Goal: Check status

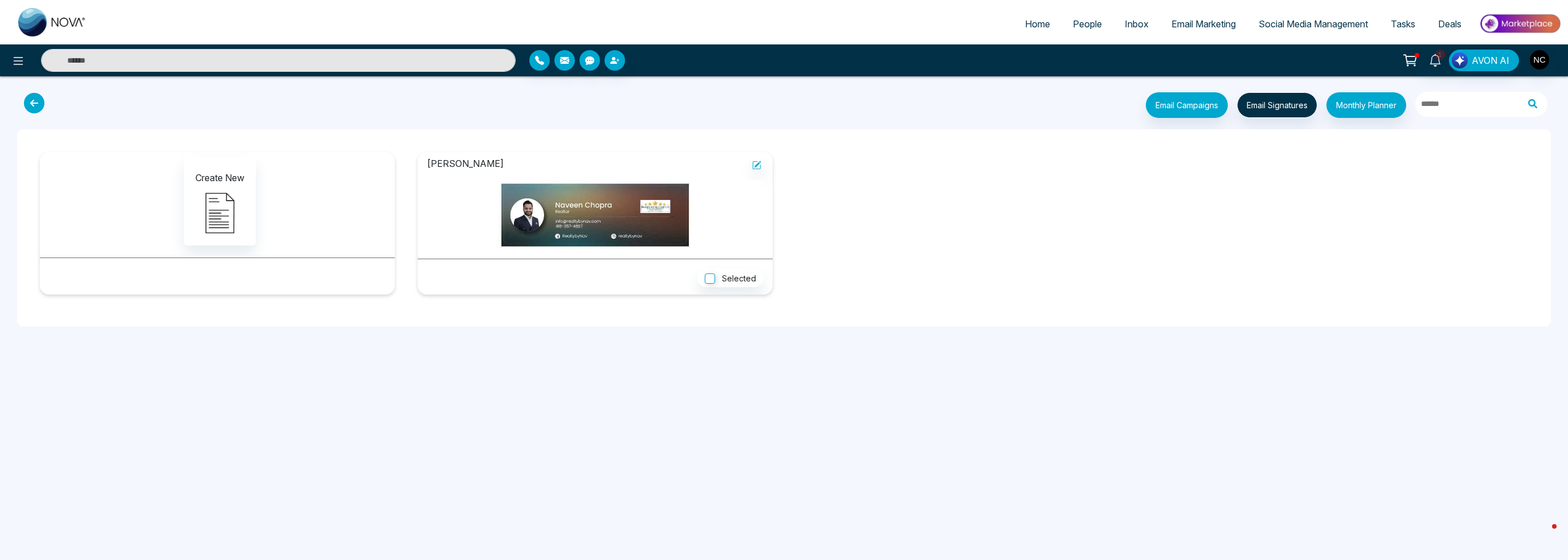
click at [1048, 15] on link "Home" at bounding box center [1037, 24] width 48 height 22
select select "*"
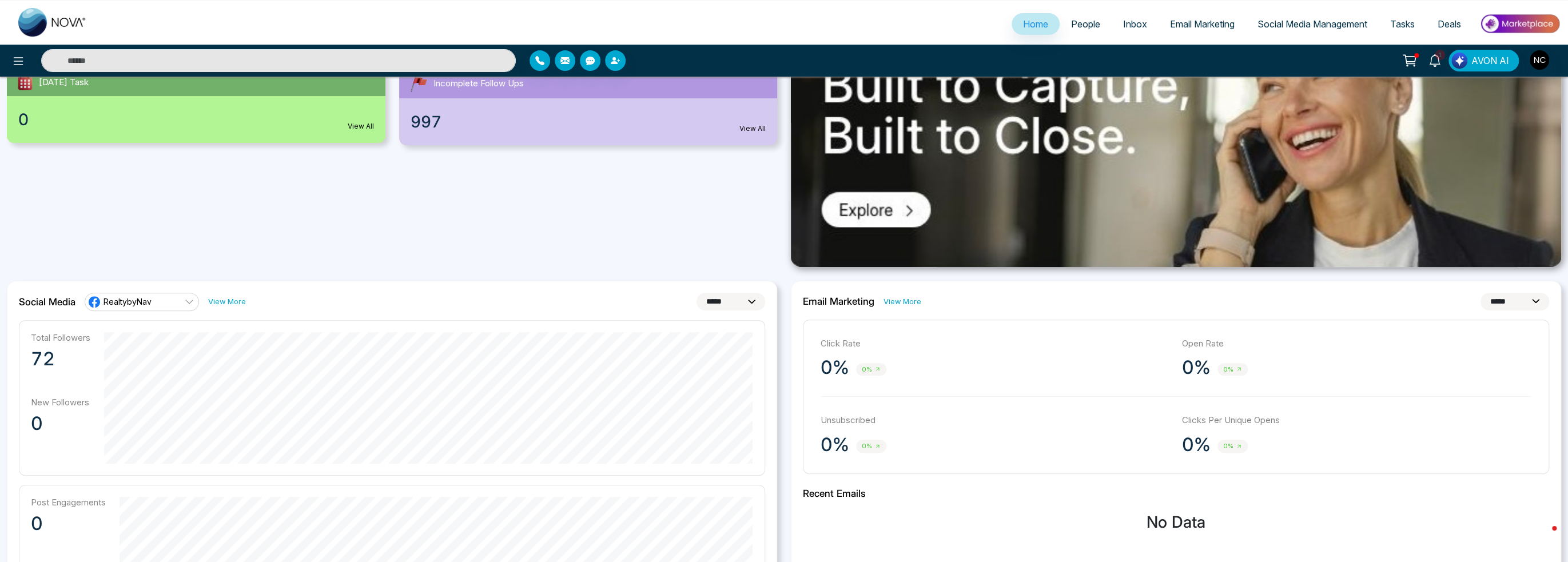
scroll to position [19, 0]
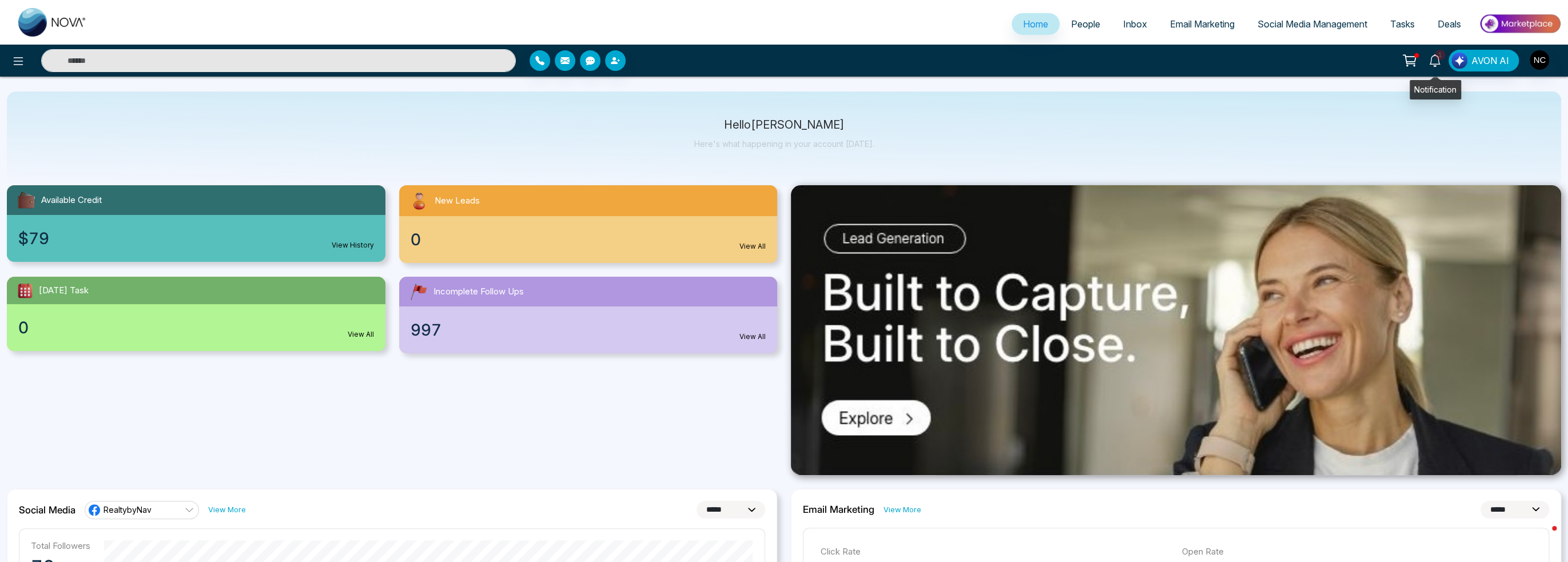
click at [1434, 64] on icon at bounding box center [1435, 60] width 11 height 13
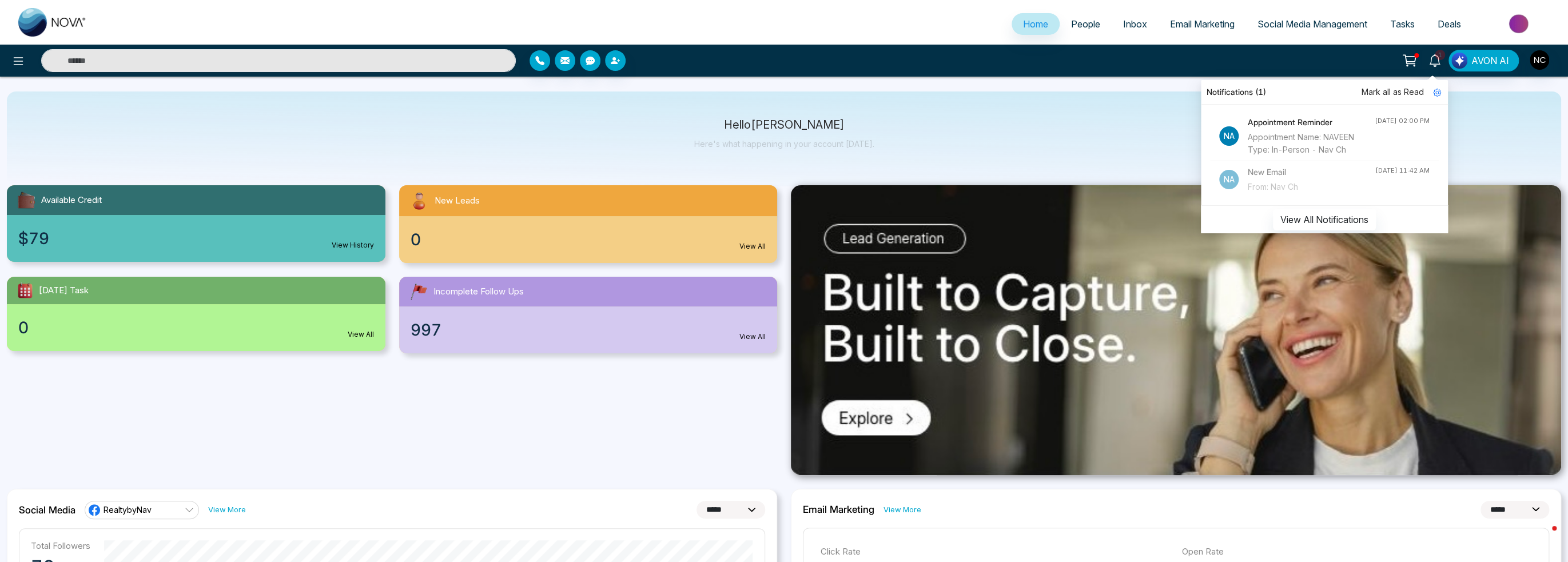
click at [1283, 145] on div "Appointment Name: NAVEEN Type: In-Person - Nav Ch" at bounding box center [1311, 143] width 127 height 25
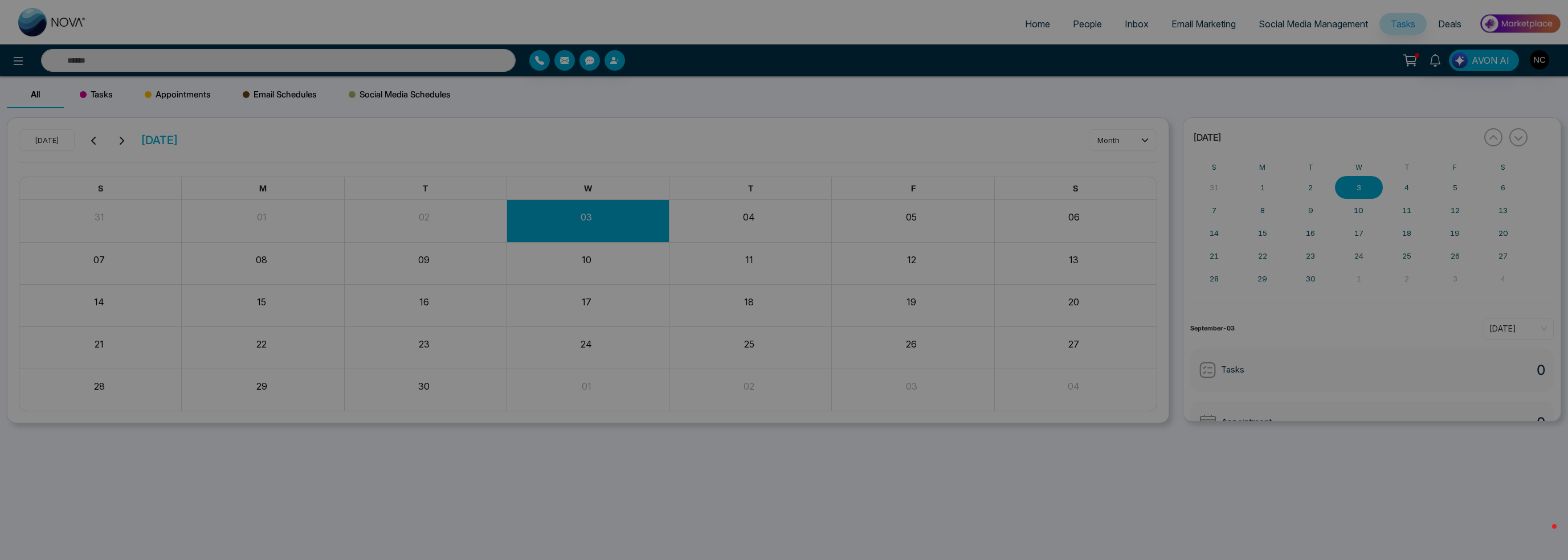
click at [1543, 61] on div "NAVEEN [DATE] • 2:30 pm - 3:00 pm people Nav Ch title NAVEEN type In-Person loc…" at bounding box center [784, 280] width 1568 height 560
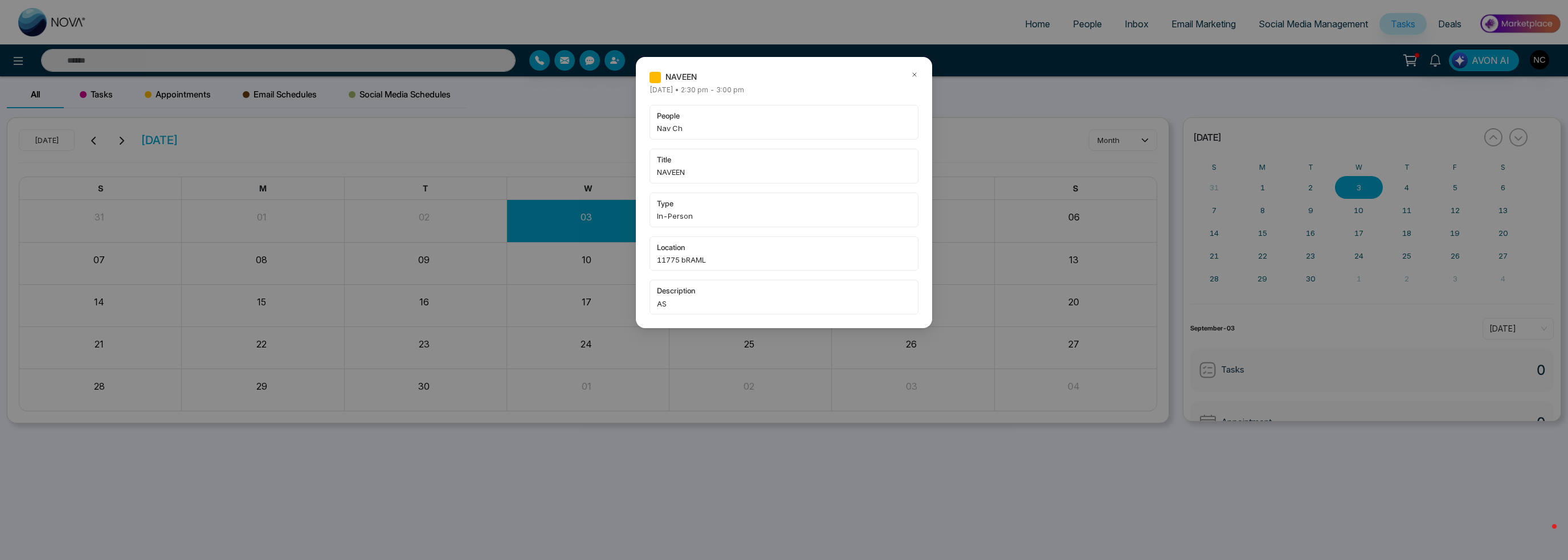
click at [919, 75] on div "NAVEEN [DATE] • 2:30 pm - 3:00 pm people Nav Ch title NAVEEN type In-Person loc…" at bounding box center [784, 192] width 296 height 271
click at [26, 93] on div "NAVEEN [DATE] • 2:30 pm - 3:00 pm people Nav Ch title NAVEEN type In-Person loc…" at bounding box center [784, 280] width 1568 height 560
click at [915, 71] on icon at bounding box center [915, 75] width 8 height 8
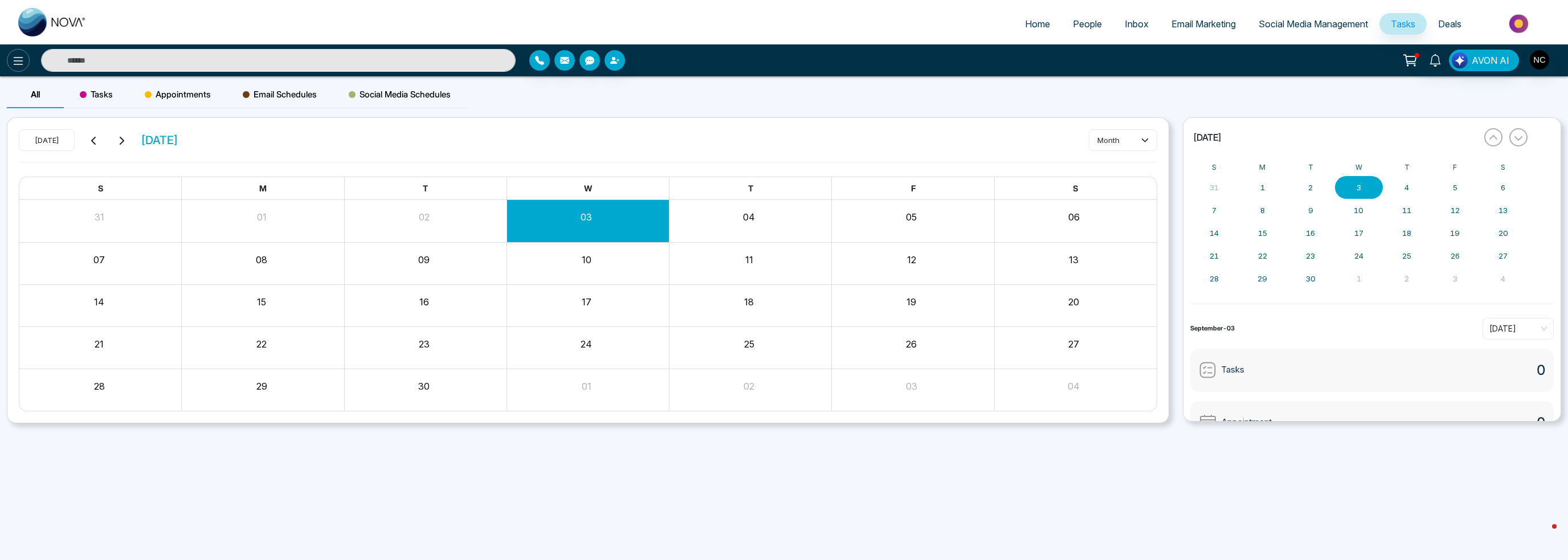
click at [22, 61] on icon at bounding box center [19, 61] width 10 height 8
